Goal: Transaction & Acquisition: Purchase product/service

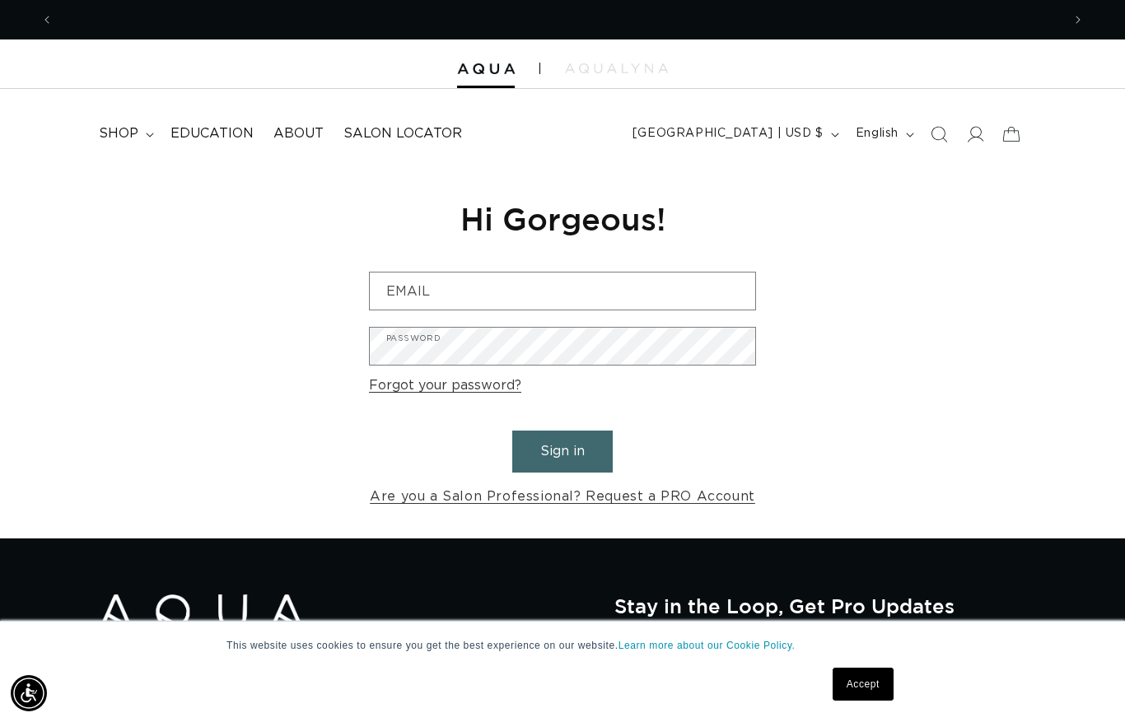
scroll to position [0, 2016]
click at [139, 130] on summary "shop" at bounding box center [125, 133] width 72 height 37
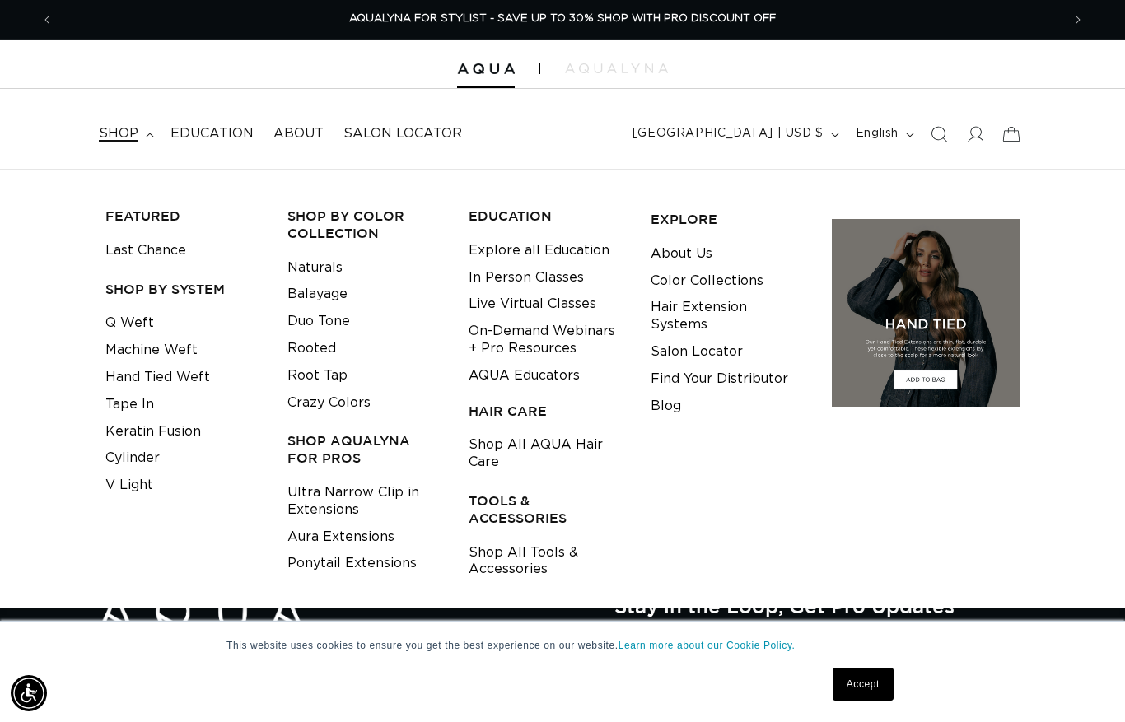
click at [134, 321] on link "Q Weft" at bounding box center [129, 323] width 49 height 27
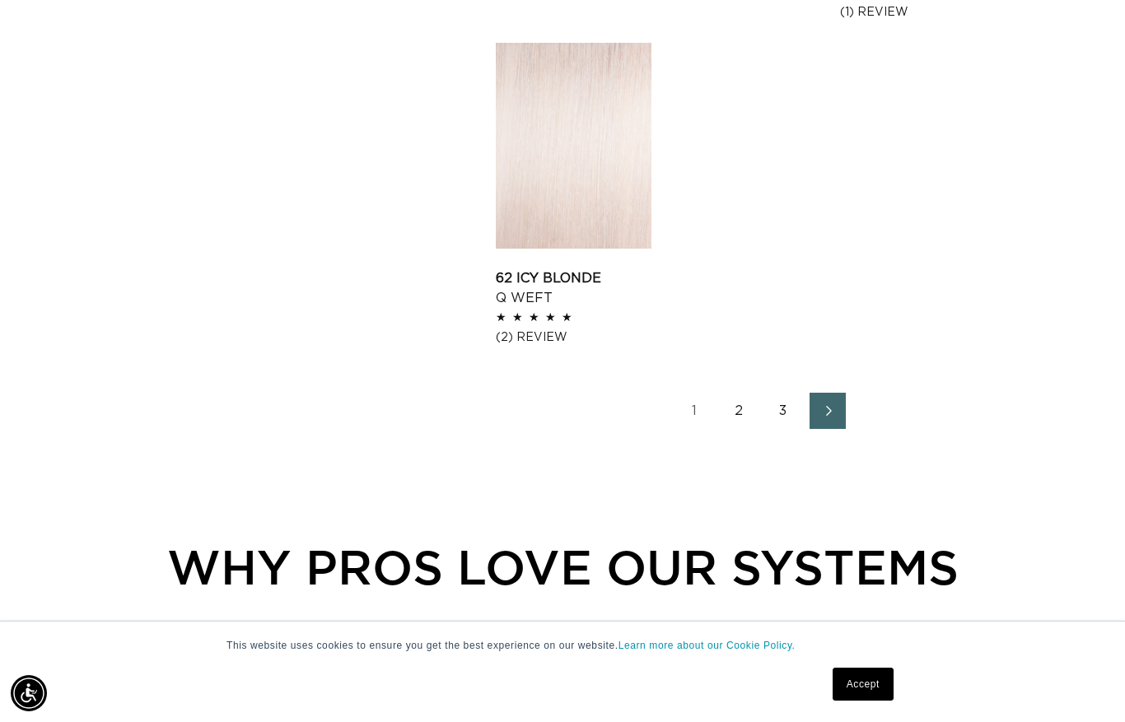
scroll to position [0, 2016]
click at [833, 407] on icon "Next page" at bounding box center [828, 411] width 21 height 12
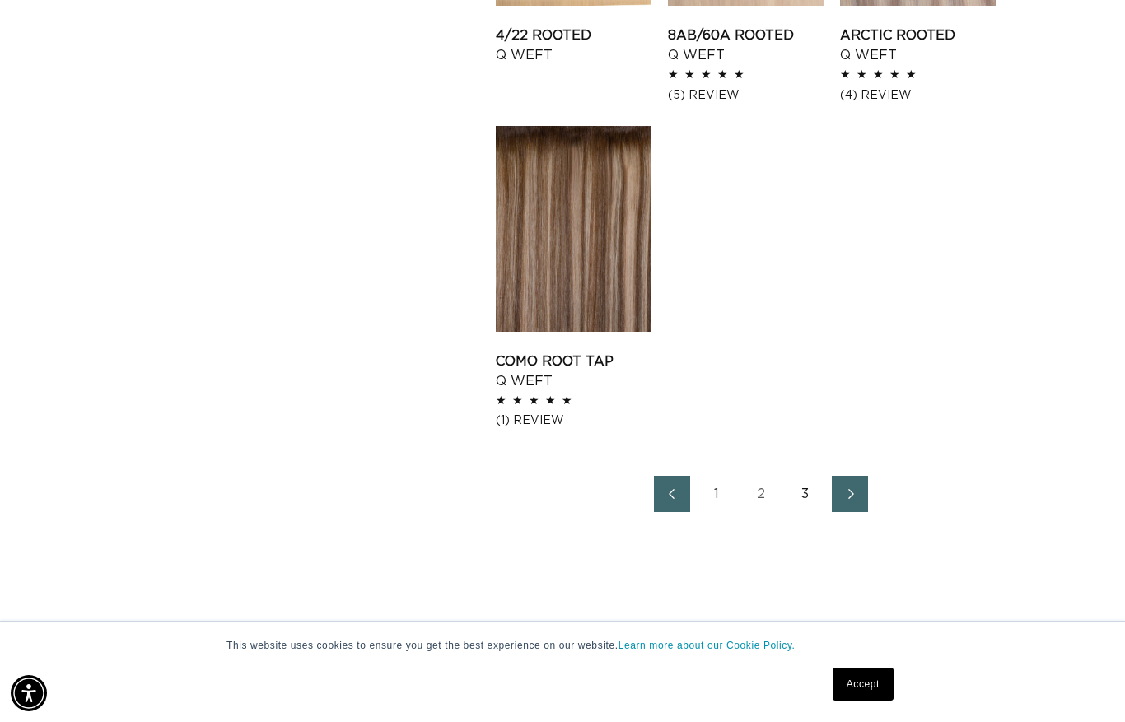
scroll to position [2111, 0]
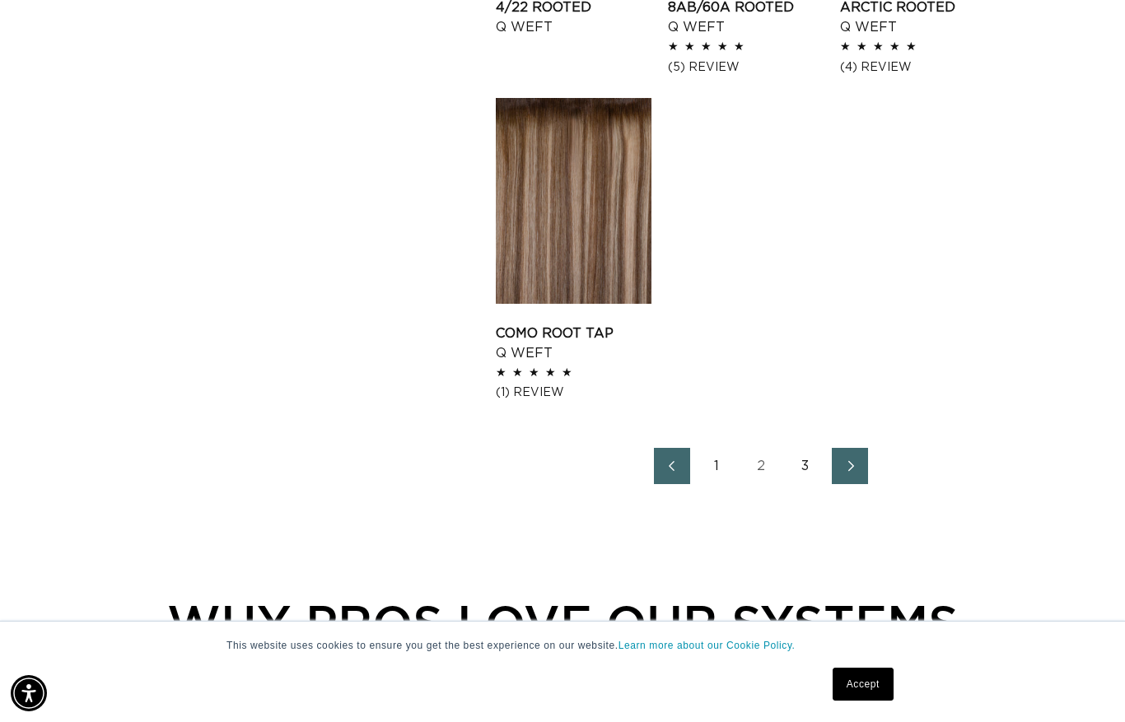
click at [858, 466] on icon "Next page" at bounding box center [850, 466] width 21 height 12
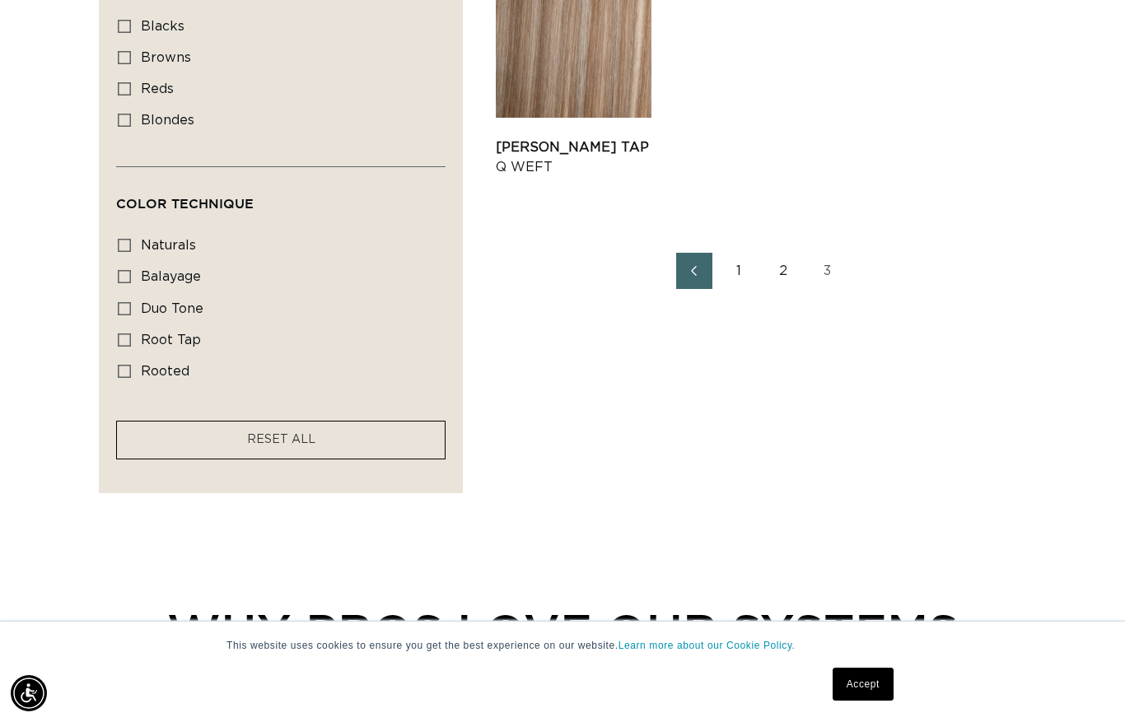
scroll to position [0, 2016]
click at [123, 270] on icon at bounding box center [124, 276] width 13 height 13
click at [123, 270] on input "balayage balayage (5 products)" at bounding box center [124, 276] width 13 height 13
checkbox input "true"
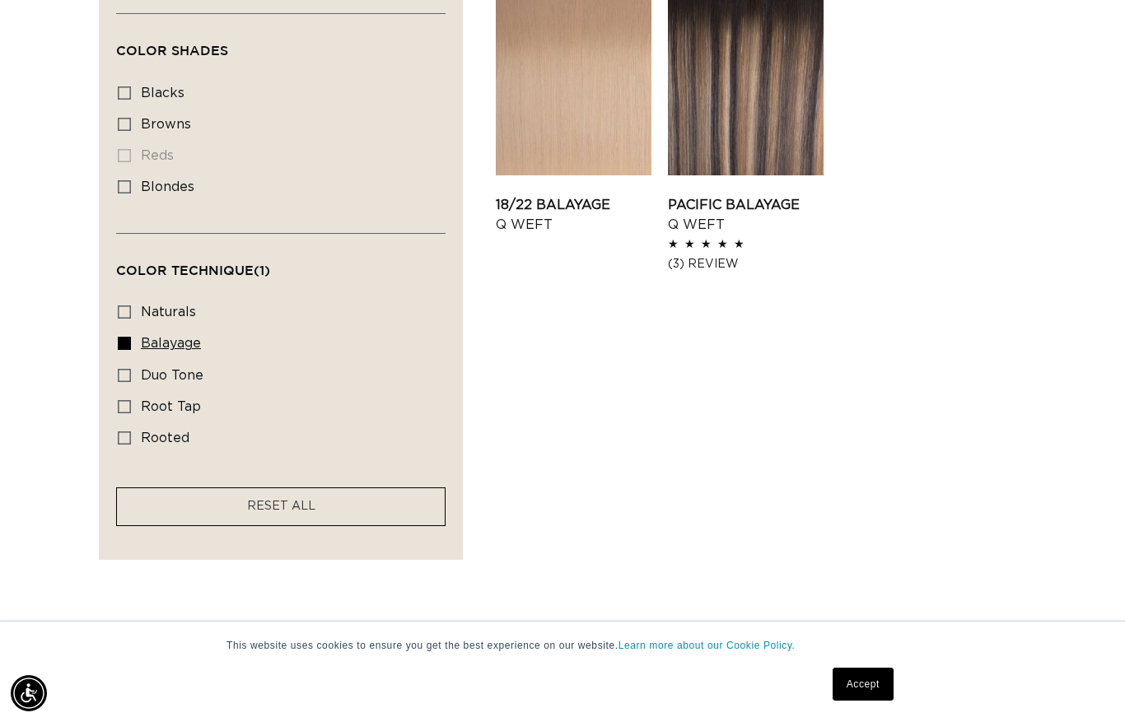
click at [123, 338] on icon at bounding box center [124, 343] width 13 height 13
click at [123, 338] on input "balayage balayage (5 products)" at bounding box center [124, 343] width 13 height 13
checkbox input "false"
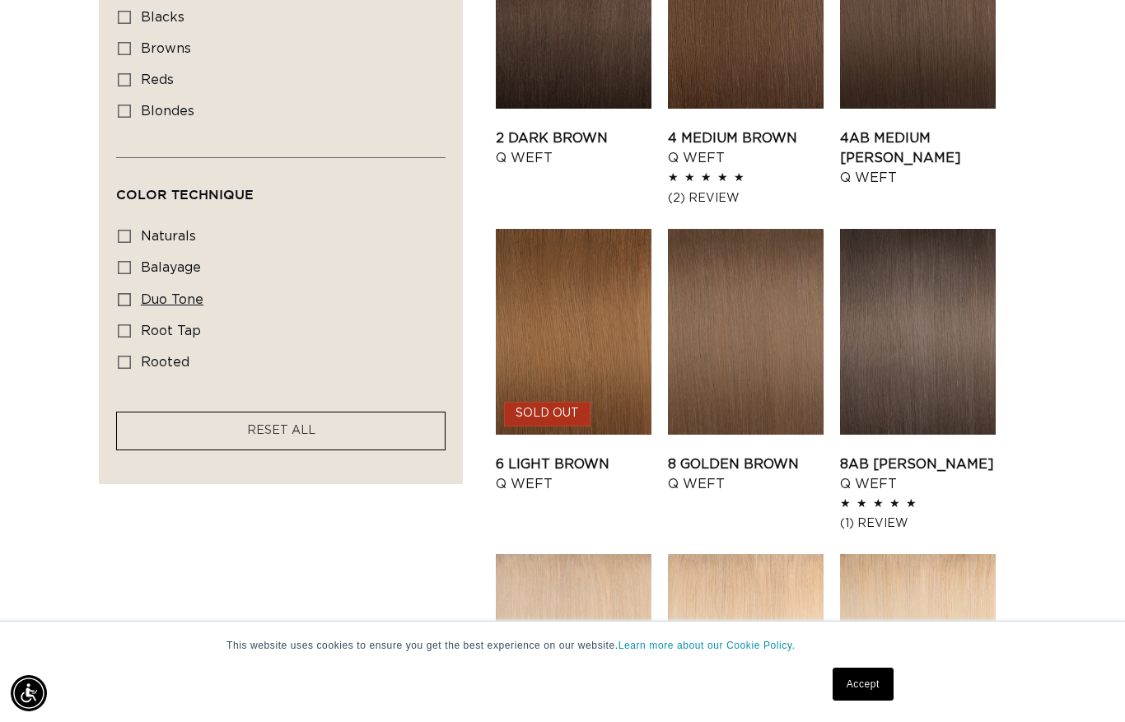
click at [125, 296] on icon at bounding box center [124, 299] width 13 height 13
click at [125, 296] on input "duo tone duo tone (5 products)" at bounding box center [124, 299] width 13 height 13
checkbox input "true"
